Goal: Transaction & Acquisition: Purchase product/service

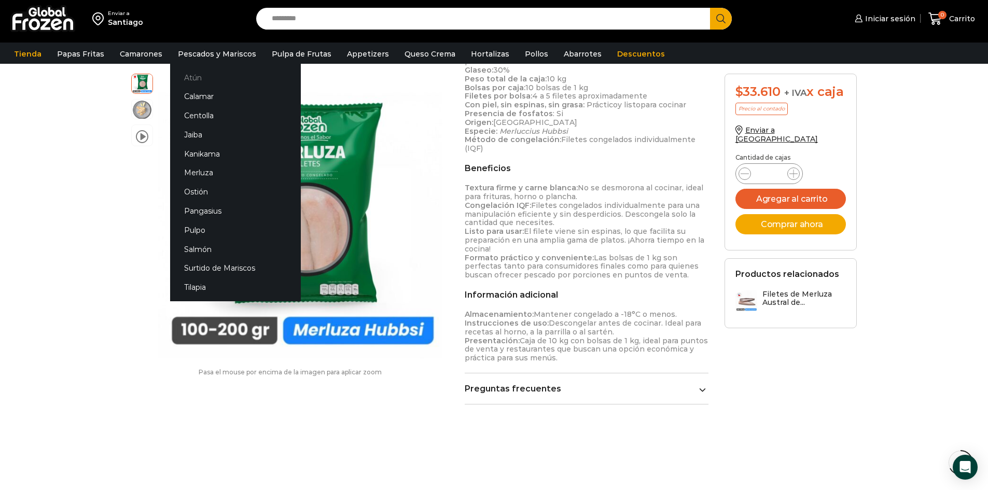
click at [199, 75] on link "Atún" at bounding box center [235, 77] width 131 height 19
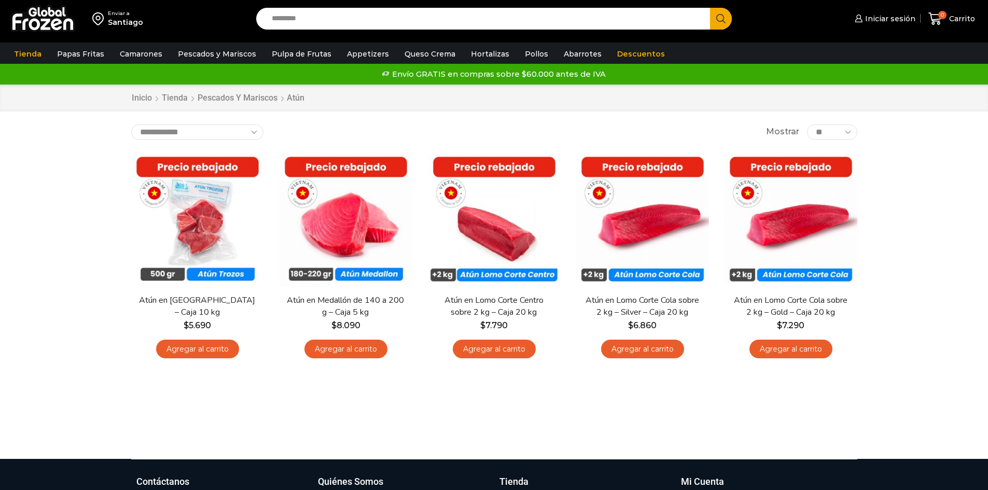
click at [212, 232] on img at bounding box center [197, 220] width 133 height 133
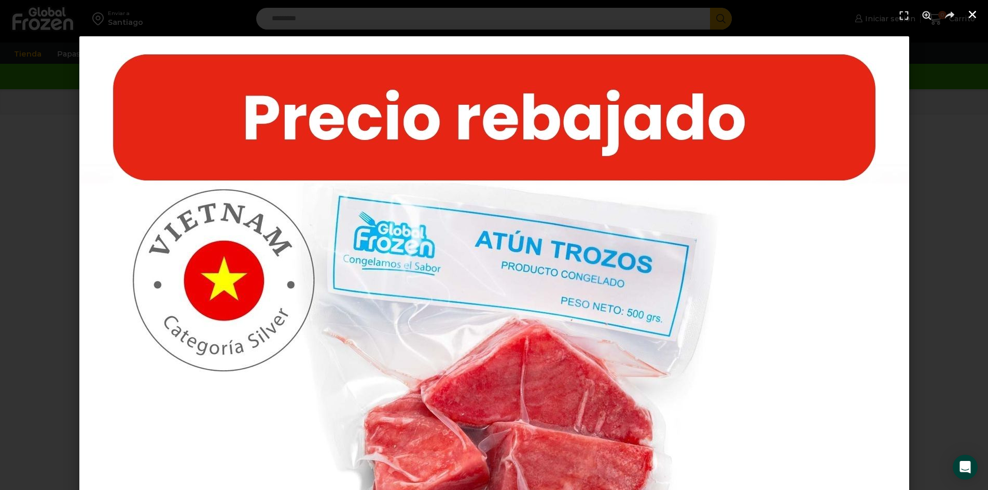
click at [970, 19] on icon "Cerrar (Esc)" at bounding box center [972, 14] width 10 height 10
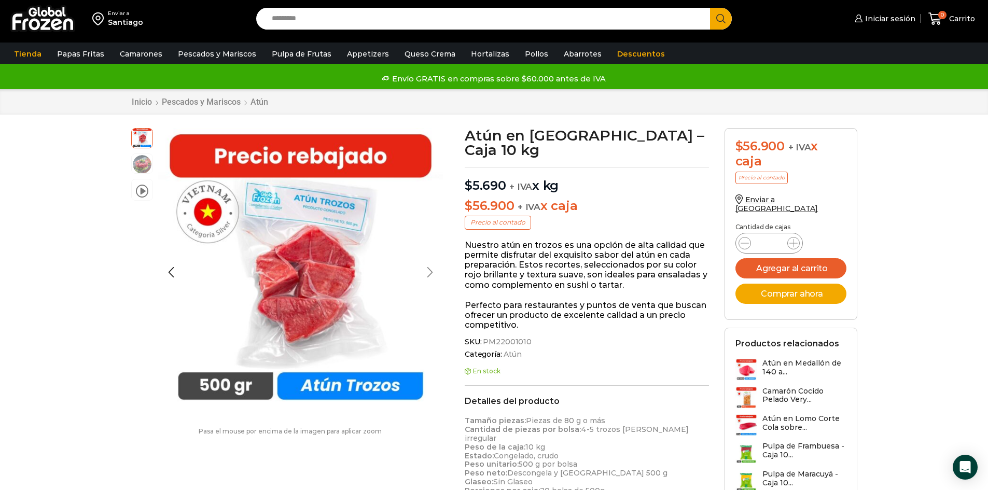
click at [432, 274] on div "Next slide" at bounding box center [430, 273] width 26 height 26
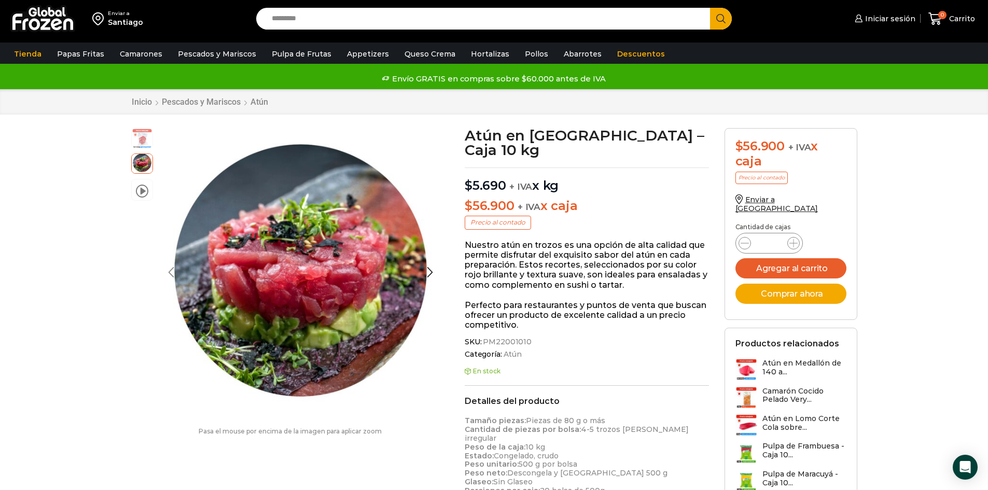
click at [171, 272] on div "Previous slide" at bounding box center [171, 273] width 26 height 26
